Goal: Information Seeking & Learning: Stay updated

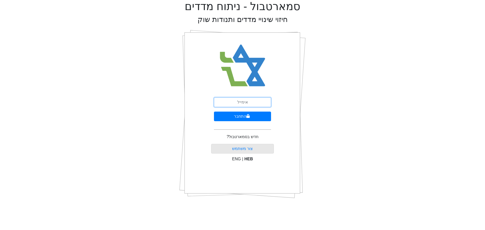
click at [239, 102] on input "email" at bounding box center [242, 103] width 57 height 10
type input "ט"
type input "[EMAIL_ADDRESS][DOMAIN_NAME]"
click at [238, 118] on button "התחבר" at bounding box center [242, 117] width 57 height 10
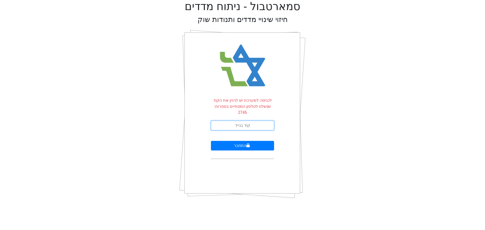
click at [240, 121] on input "text" at bounding box center [242, 126] width 63 height 10
type input "419708"
click at [235, 141] on button "התחבר" at bounding box center [242, 146] width 63 height 10
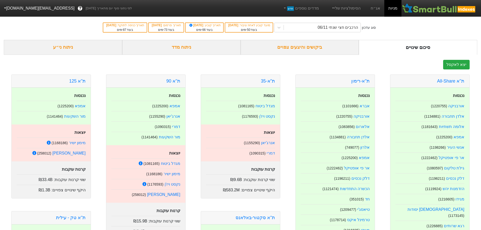
click at [301, 48] on div "ביקושים והיצעים צפויים" at bounding box center [300, 47] width 118 height 15
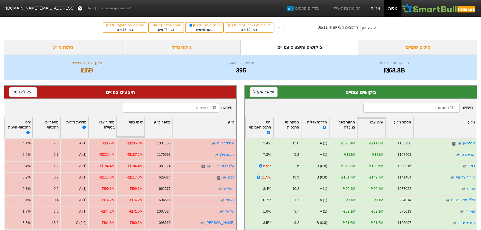
click at [378, 7] on link "אג״ח" at bounding box center [376, 8] width 18 height 17
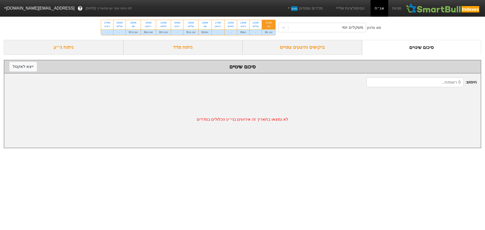
click at [315, 46] on div "ביקושים והיצעים צפויים" at bounding box center [303, 47] width 120 height 15
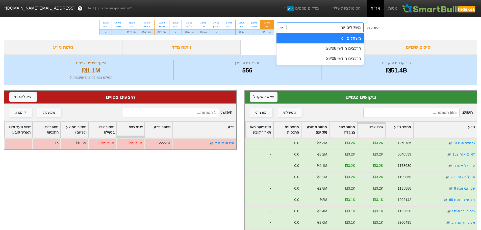
click at [324, 27] on div "משקלים יומי" at bounding box center [325, 27] width 77 height 9
click at [441, 49] on div "סיכום שינויים" at bounding box center [418, 47] width 118 height 15
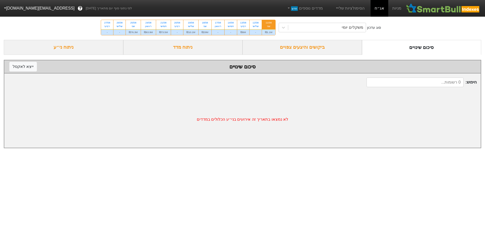
click at [311, 46] on div "ביקושים והיצעים צפויים" at bounding box center [303, 47] width 120 height 15
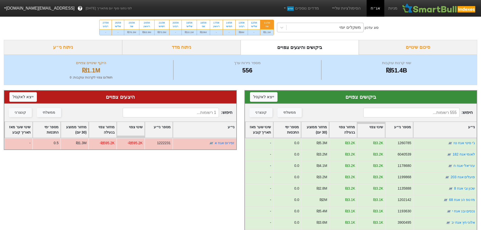
click at [324, 28] on div "משקלים יומי" at bounding box center [325, 27] width 77 height 9
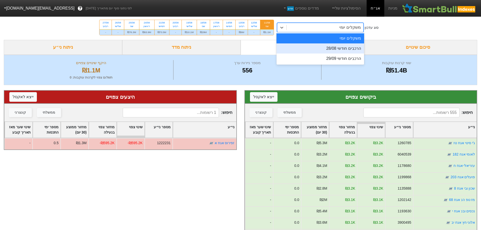
click at [324, 49] on div "הרכבים חודשי 28/08" at bounding box center [321, 48] width 88 height 10
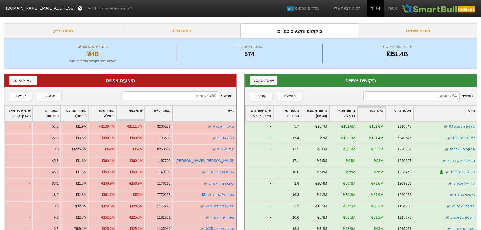
scroll to position [25, 0]
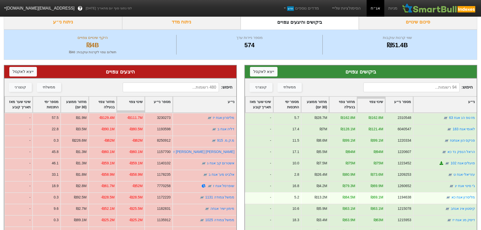
click at [385, 194] on div "₪69.1M" at bounding box center [371, 198] width 28 height 11
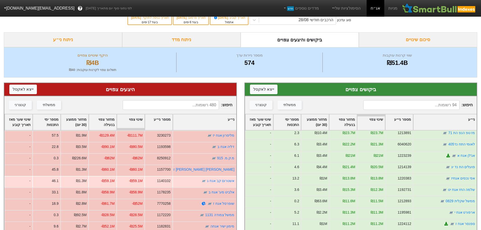
scroll to position [0, 0]
